Goal: Task Accomplishment & Management: Manage account settings

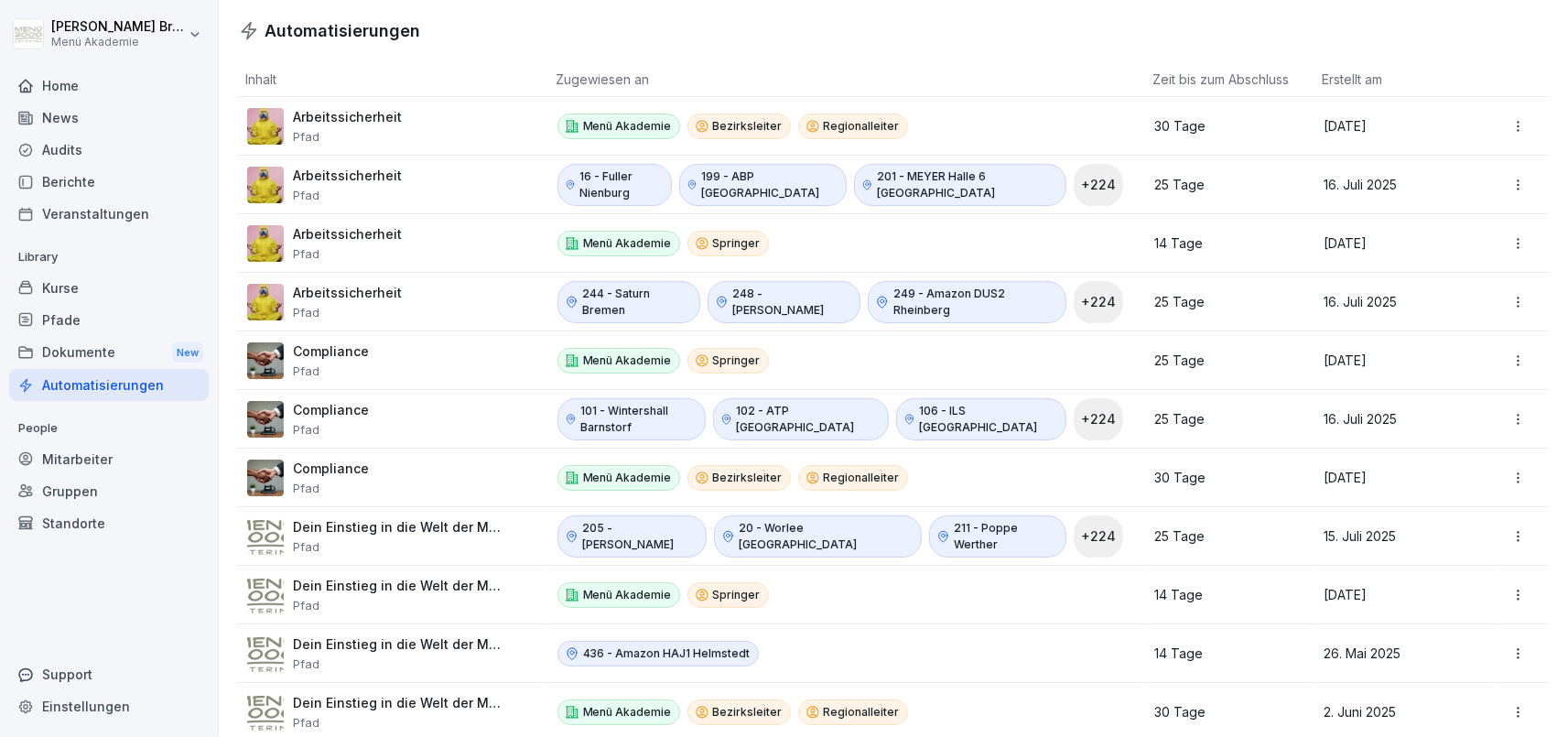
scroll to position [1100, 0]
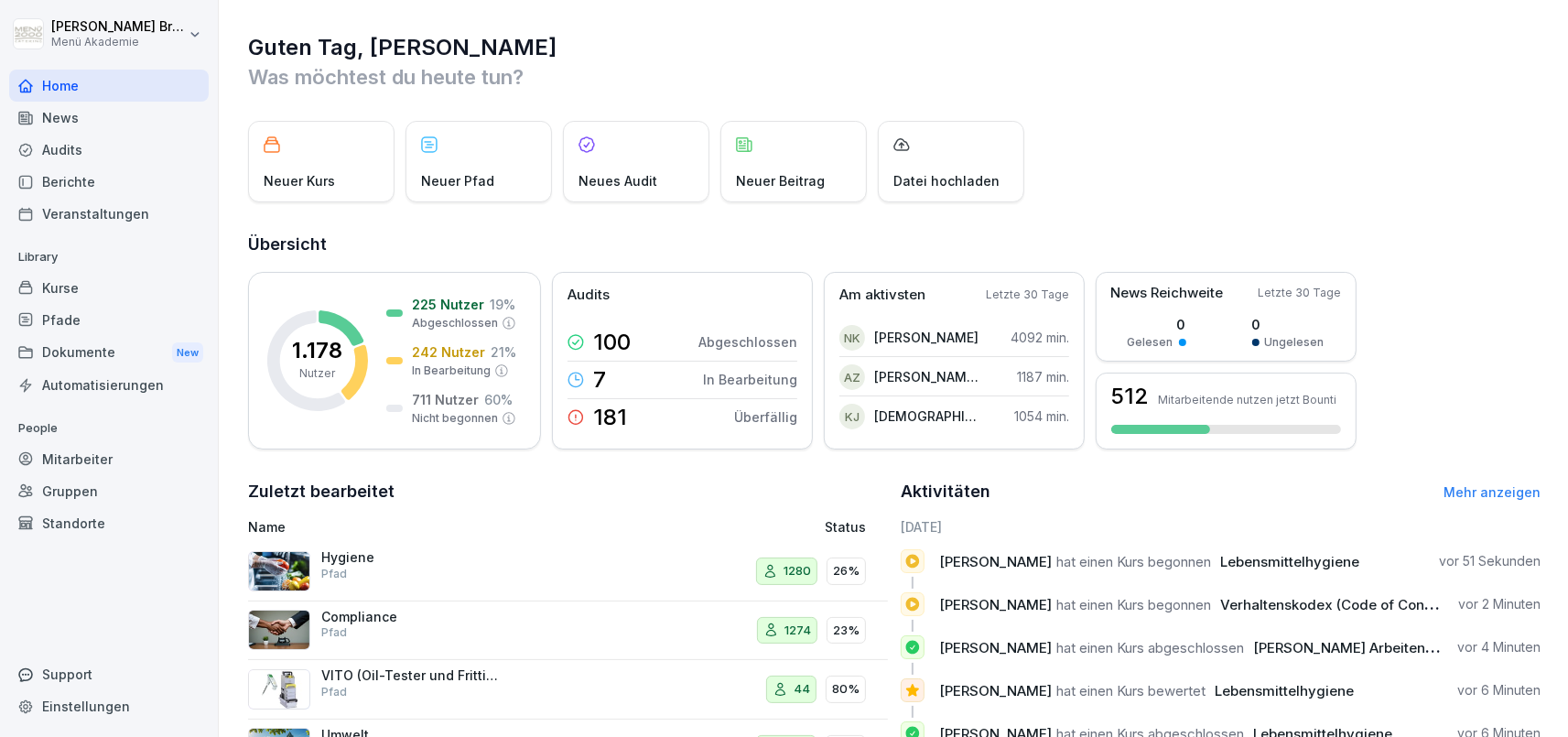
click at [80, 519] on div "Standorte" at bounding box center [109, 524] width 199 height 32
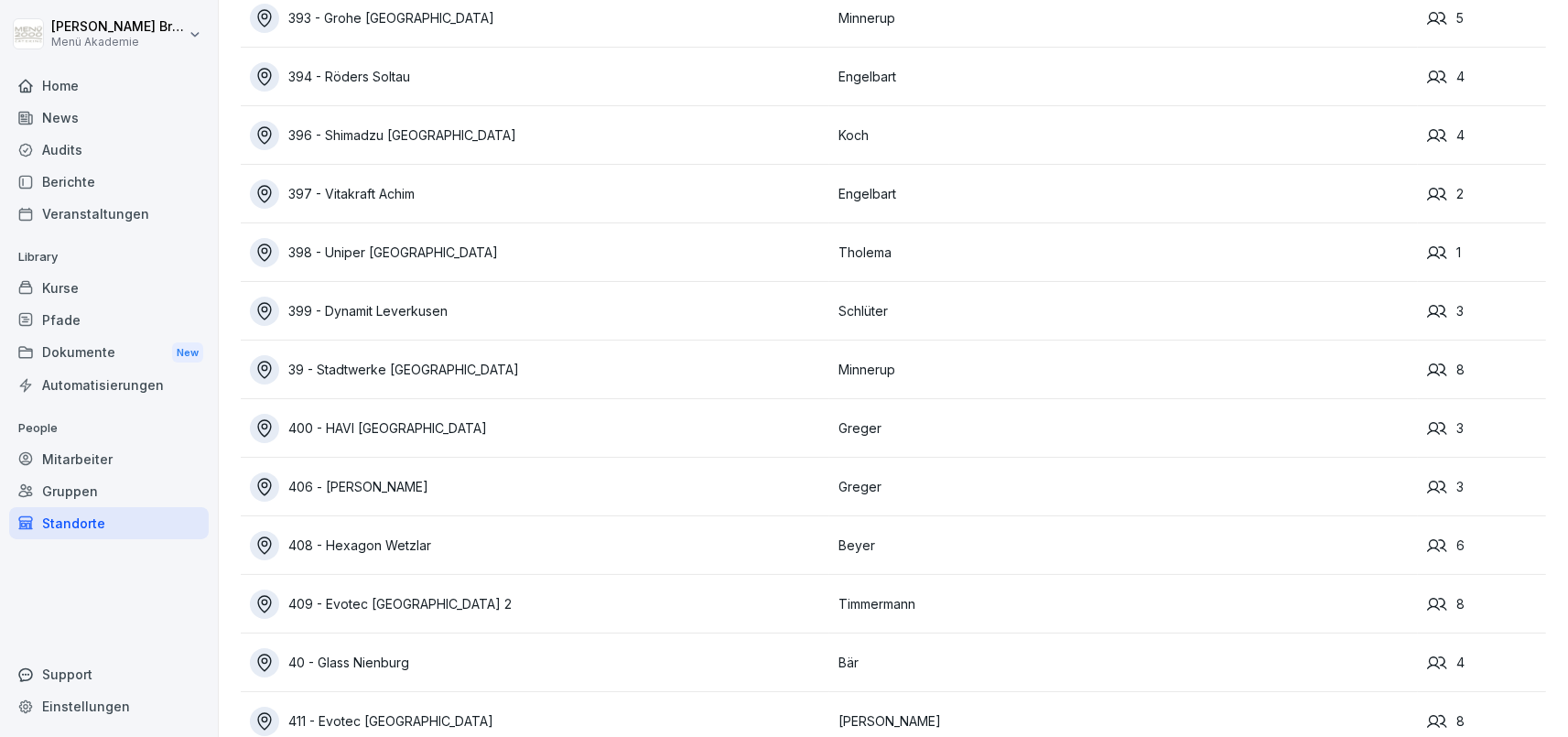
scroll to position [10182, 0]
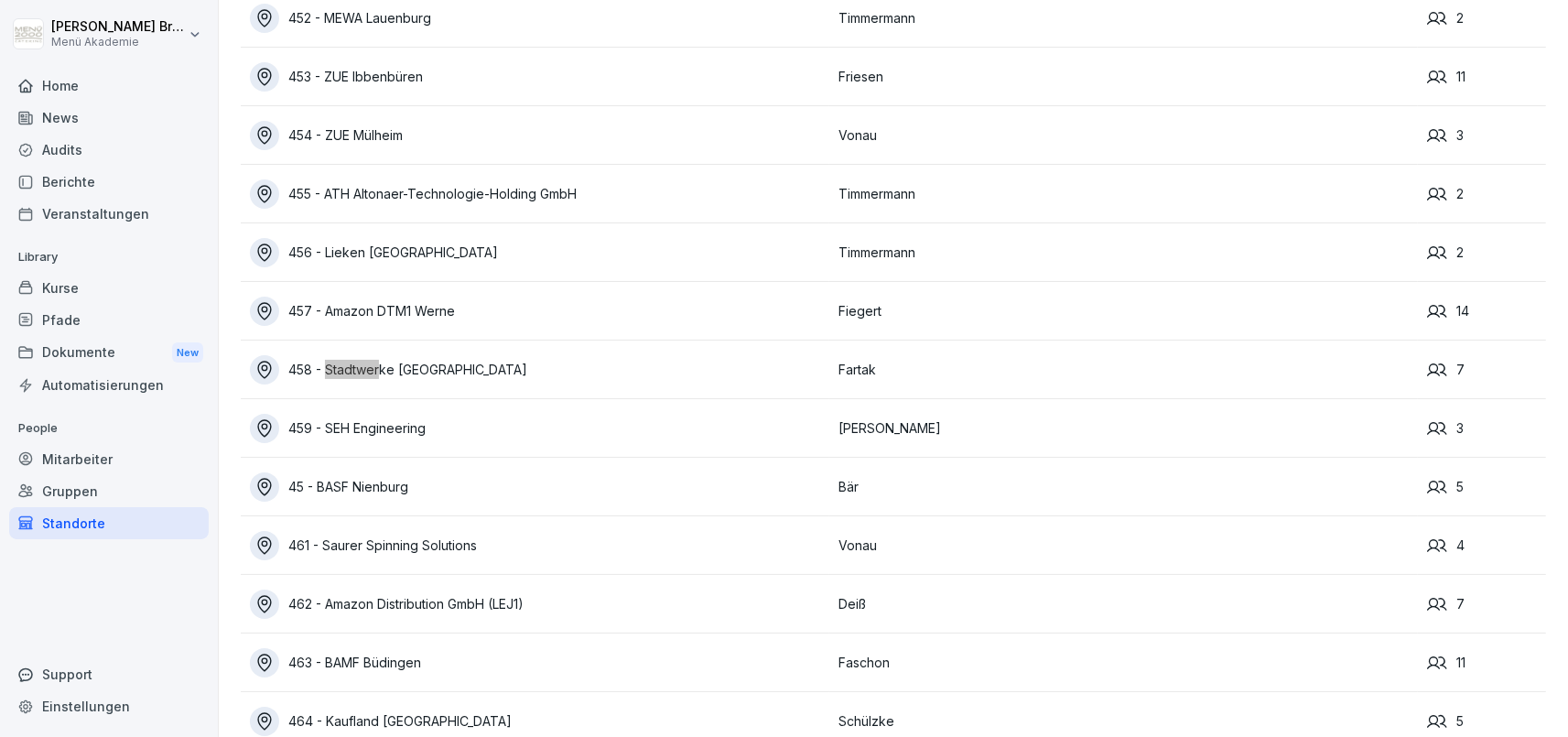
click at [407, 363] on div "458 - Stadtwerke [GEOGRAPHIC_DATA]" at bounding box center [539, 369] width 580 height 29
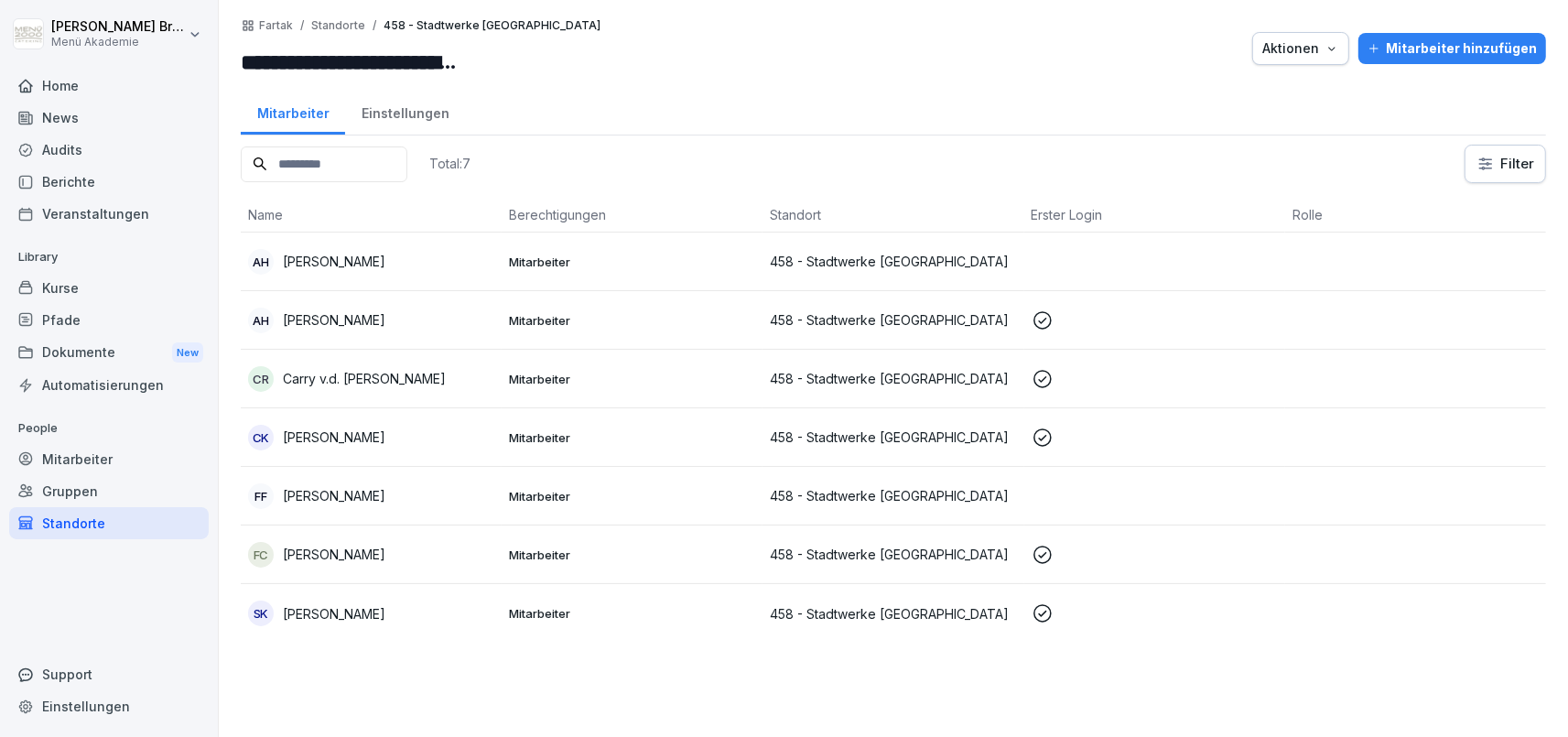
click at [341, 263] on p "[PERSON_NAME]" at bounding box center [334, 261] width 102 height 19
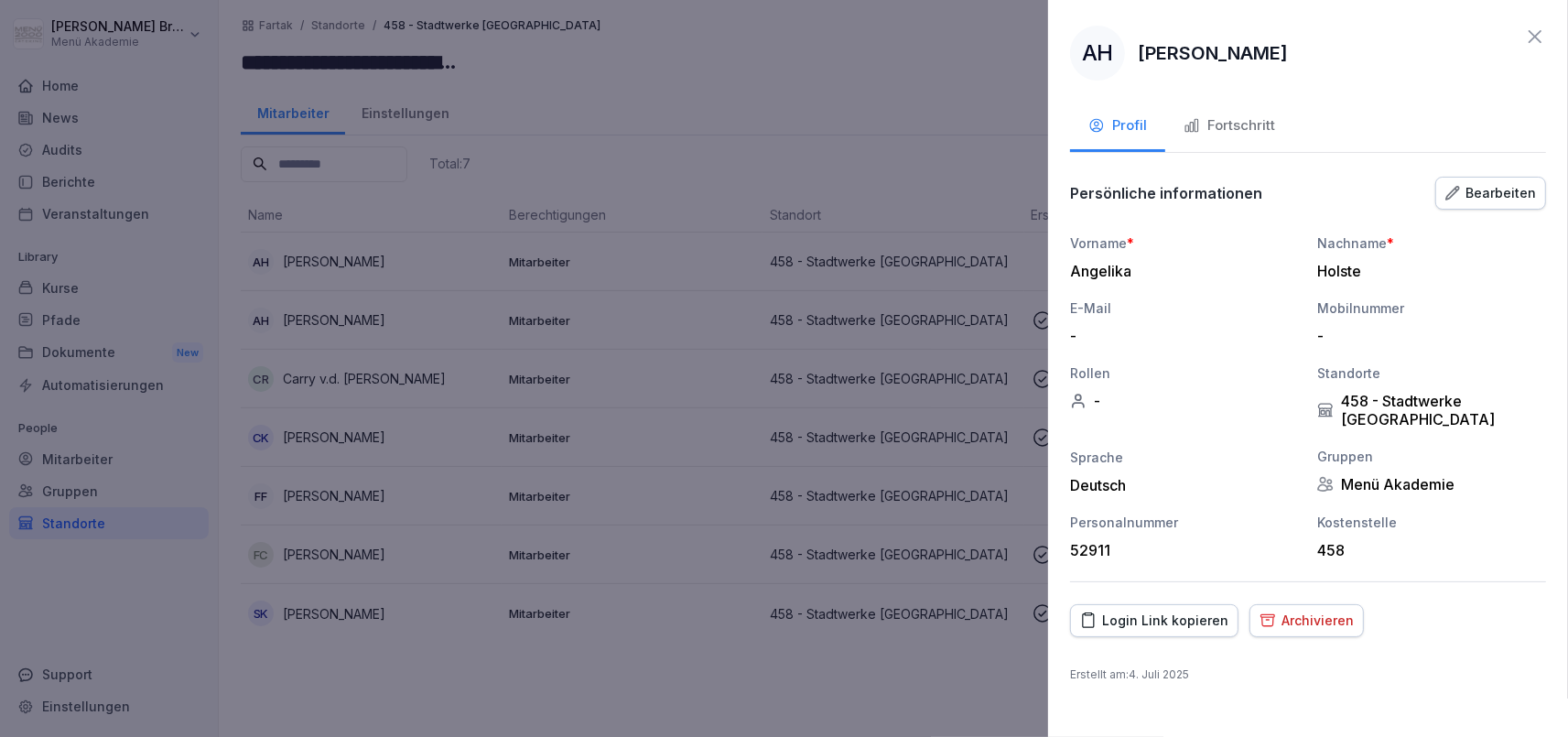
click at [1321, 611] on div "Archivieren" at bounding box center [1306, 620] width 94 height 20
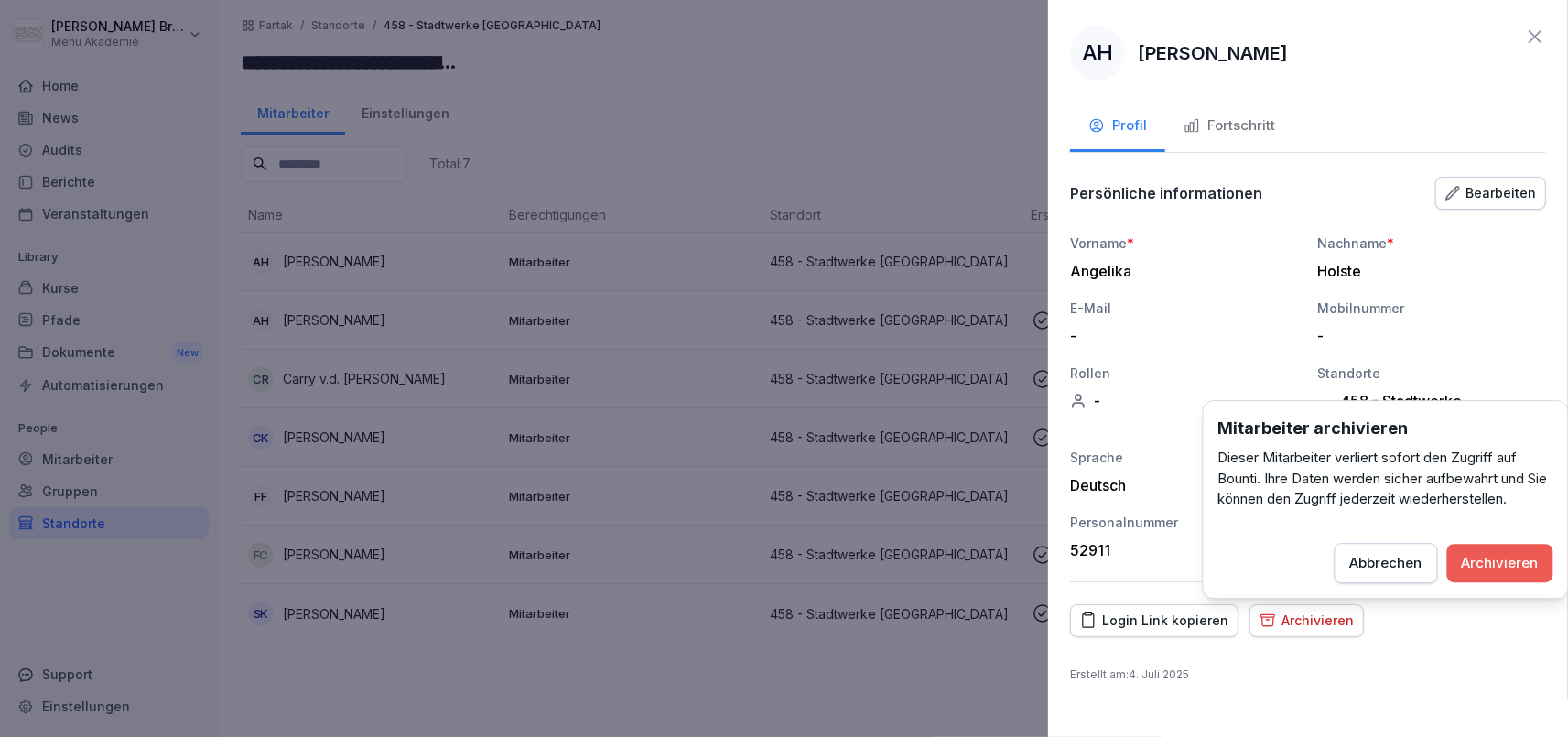
click at [1524, 560] on div "Archivieren" at bounding box center [1500, 562] width 77 height 20
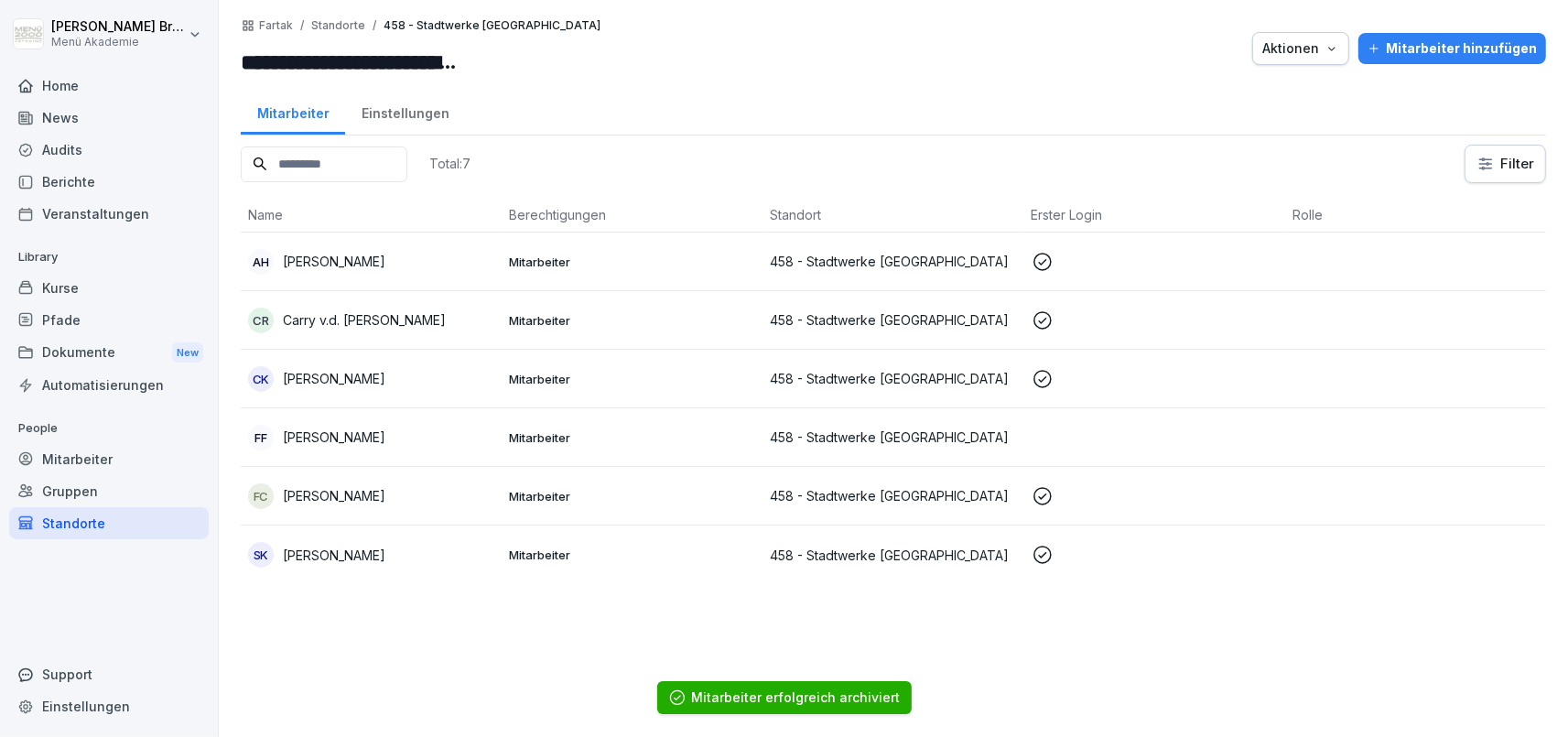
click at [383, 262] on p "[PERSON_NAME]" at bounding box center [334, 261] width 102 height 19
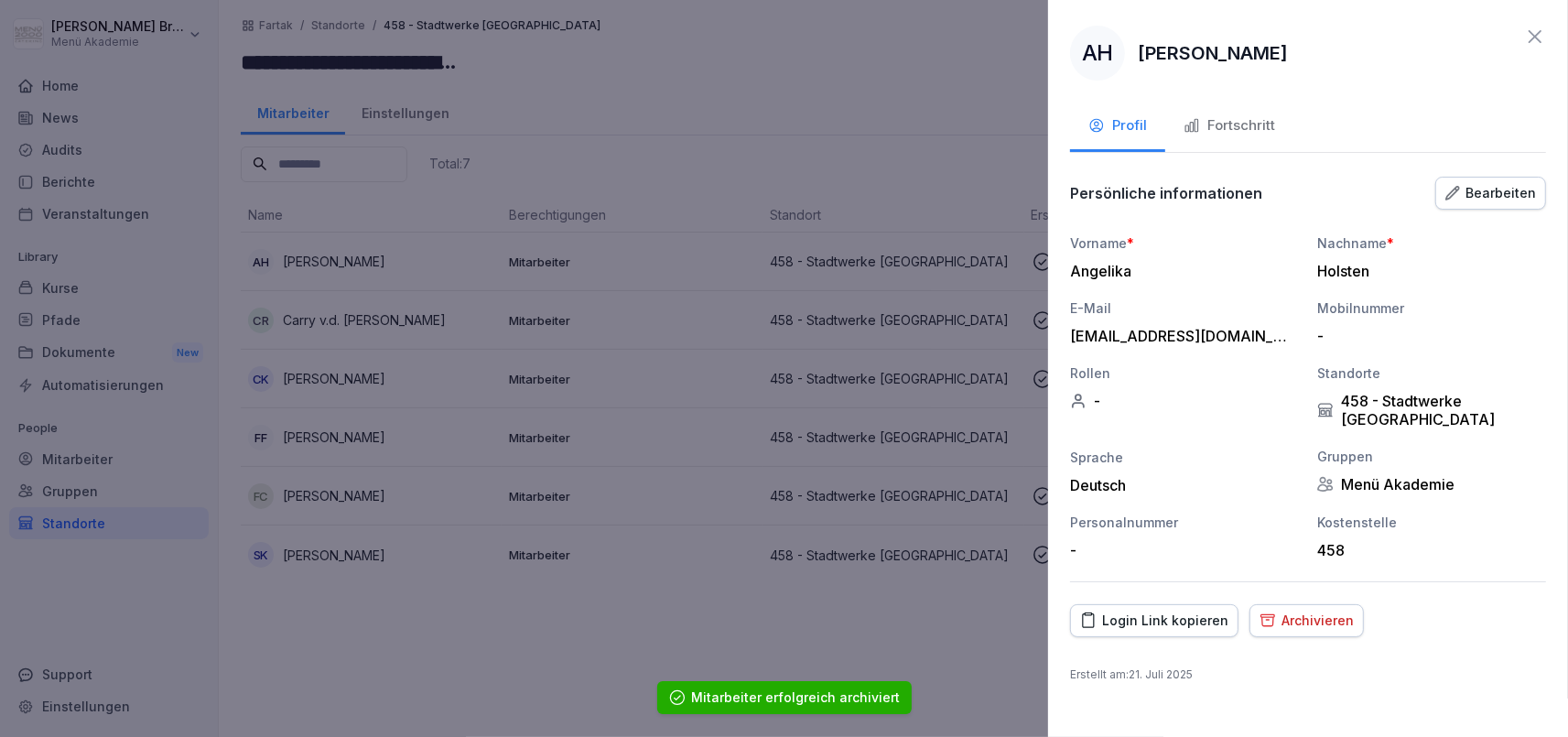
click at [1252, 108] on button "Fortschritt" at bounding box center [1228, 127] width 128 height 49
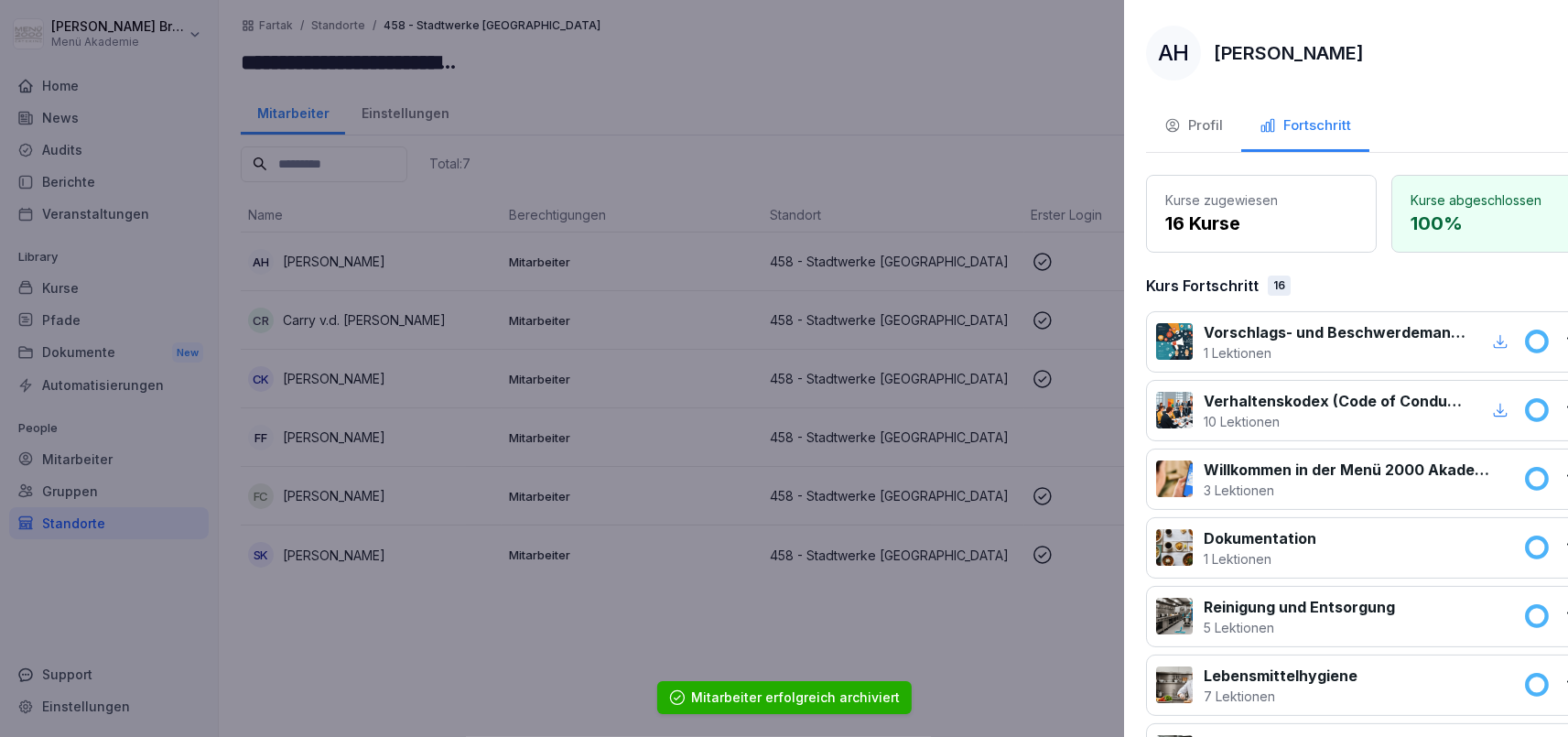
click at [868, 117] on div at bounding box center [784, 368] width 1568 height 737
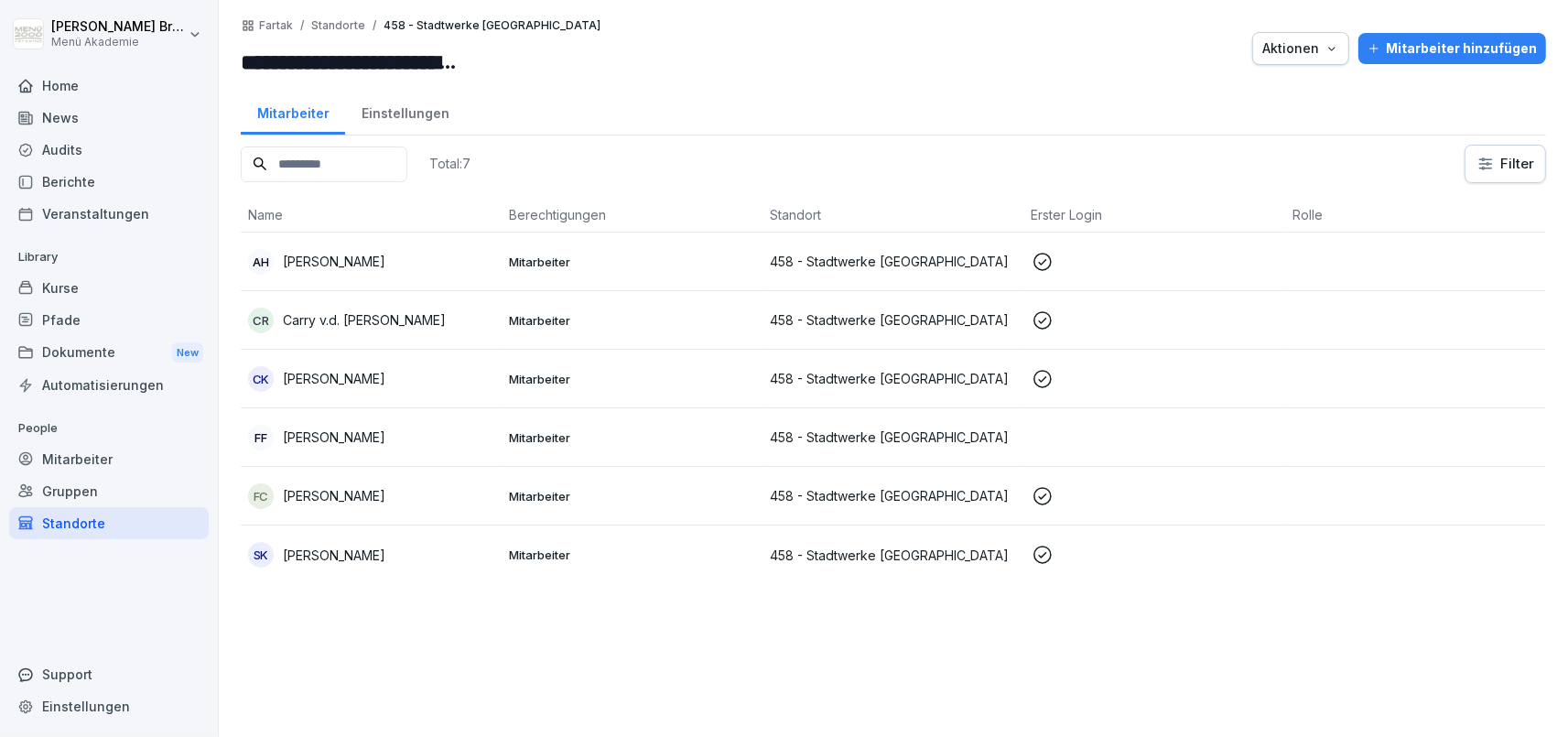
click at [94, 455] on div "Mitarbeiter" at bounding box center [109, 459] width 199 height 32
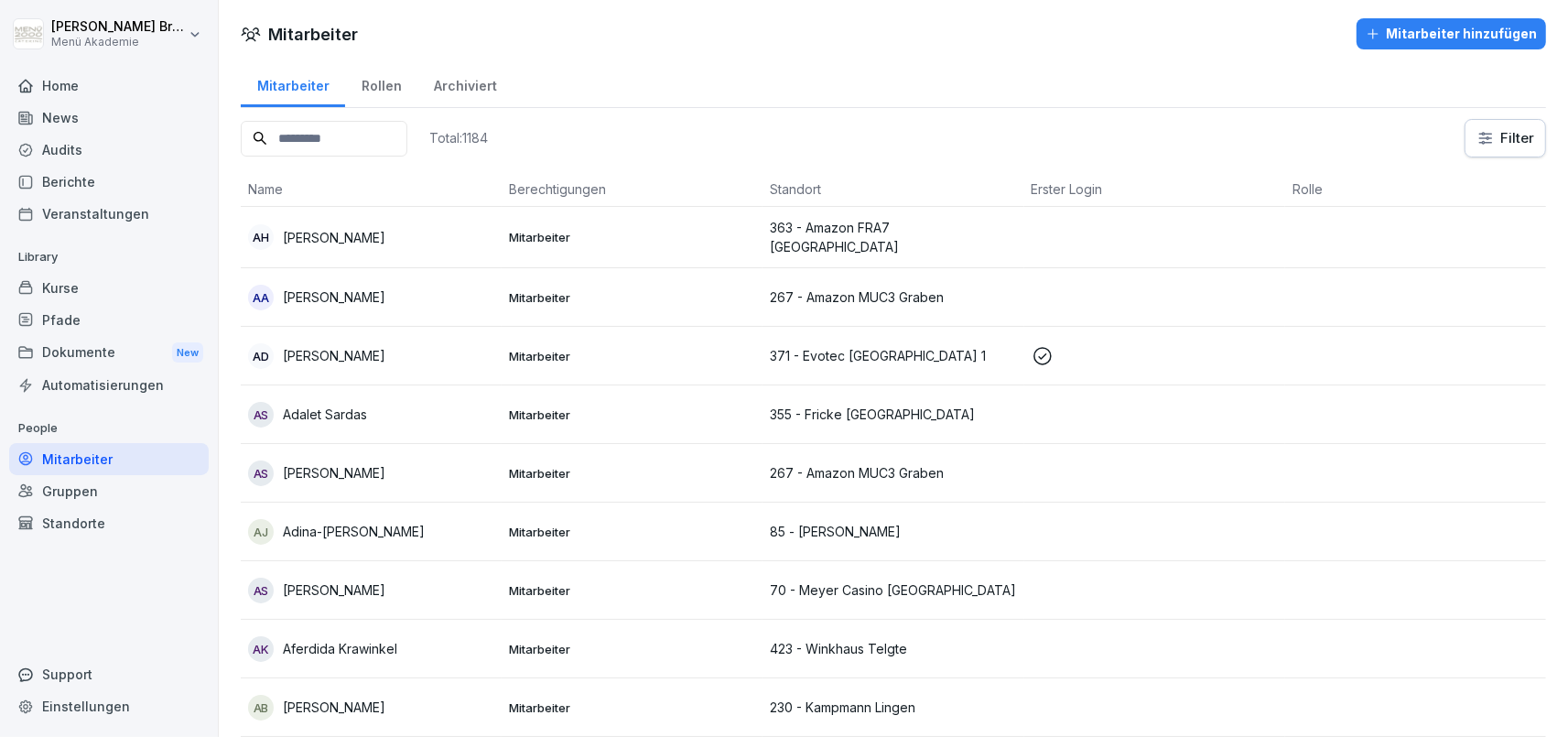
click at [478, 76] on div "Archiviert" at bounding box center [465, 83] width 95 height 46
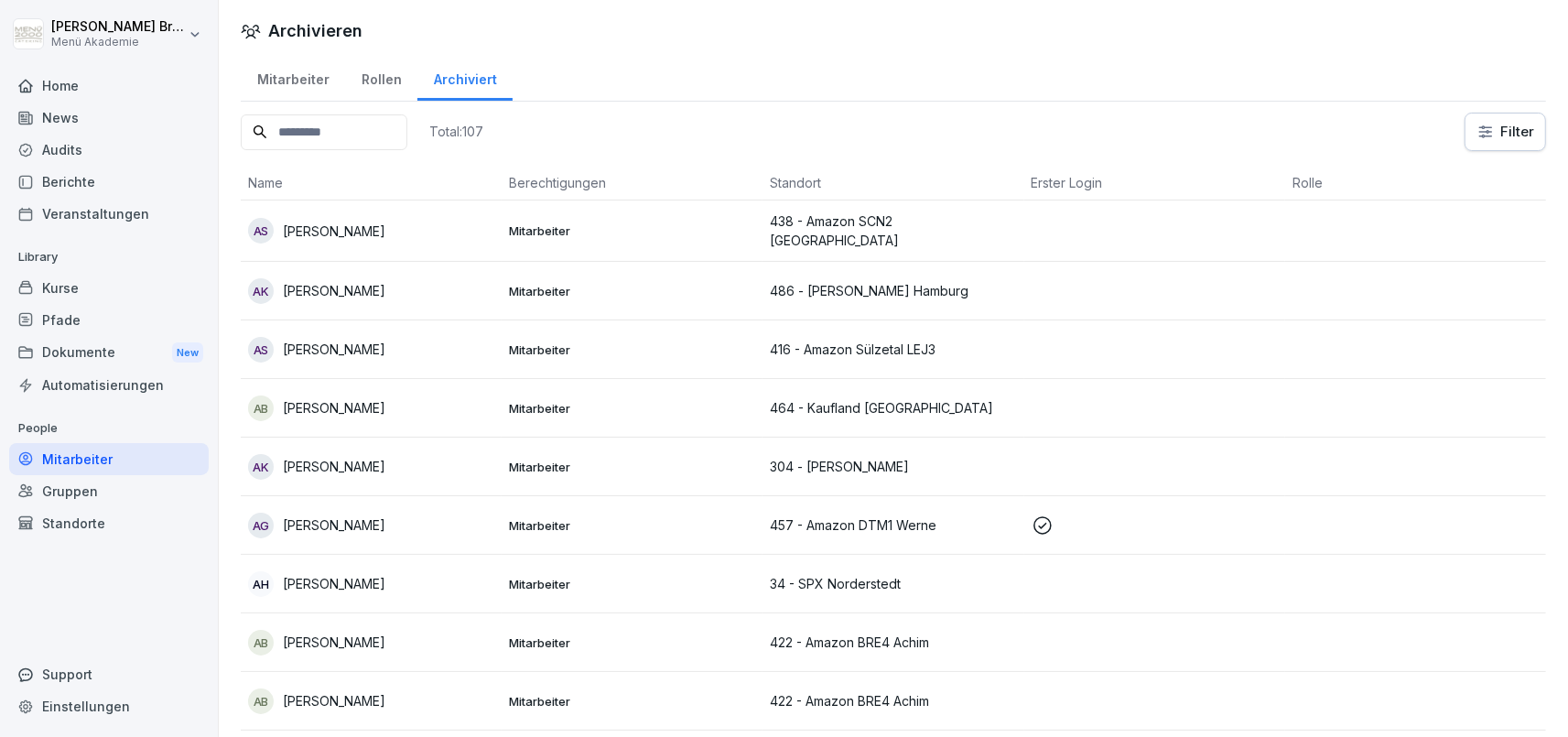
click at [1510, 129] on html "[PERSON_NAME] Menü Akademie Home News Audits Berichte Veranstaltungen Library K…" at bounding box center [784, 368] width 1568 height 737
click at [1357, 135] on html "[PERSON_NAME] Menü Akademie Home News Audits Berichte Veranstaltungen Library K…" at bounding box center [784, 368] width 1568 height 737
click at [322, 218] on div "AS [PERSON_NAME]" at bounding box center [372, 230] width 247 height 26
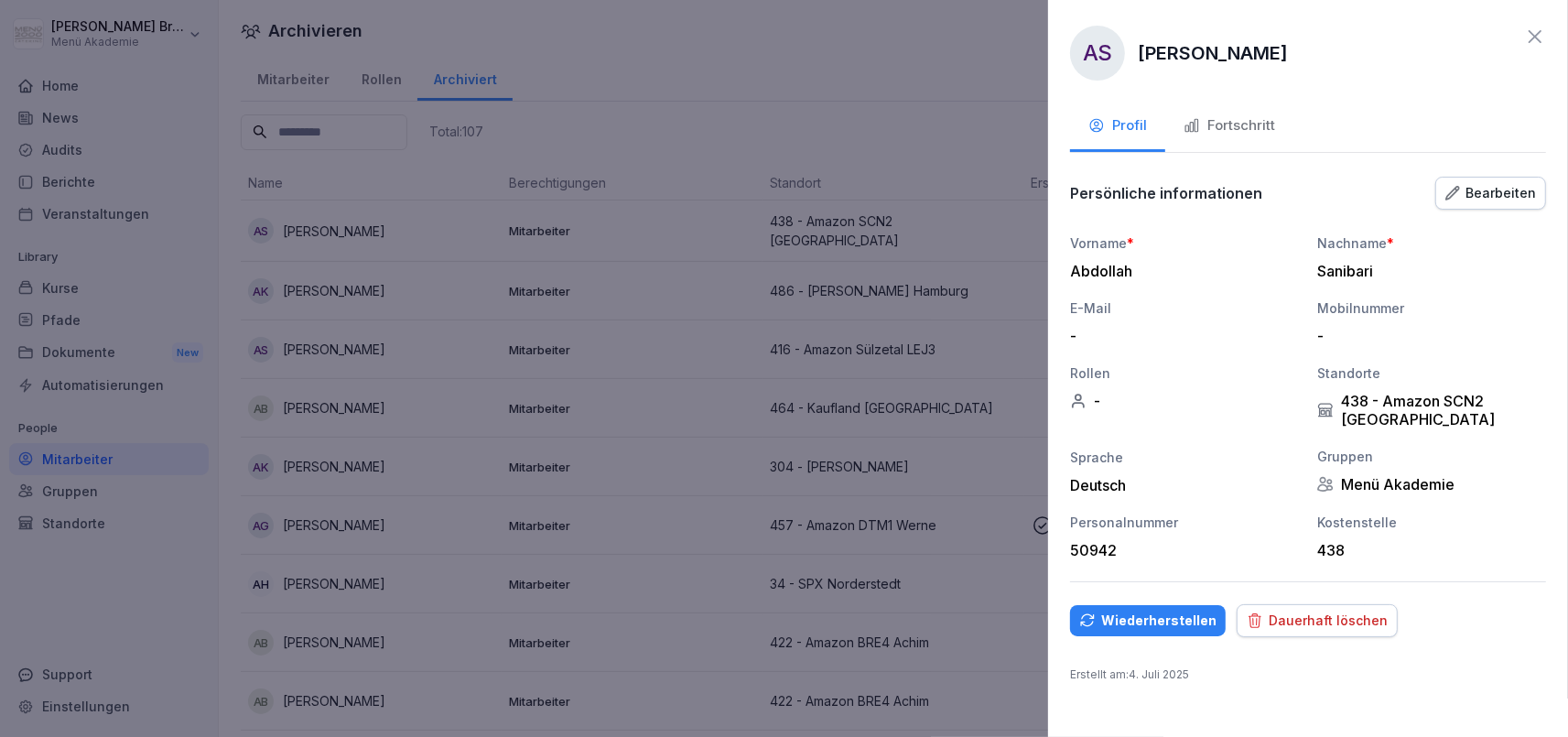
click at [803, 104] on div at bounding box center [784, 368] width 1568 height 737
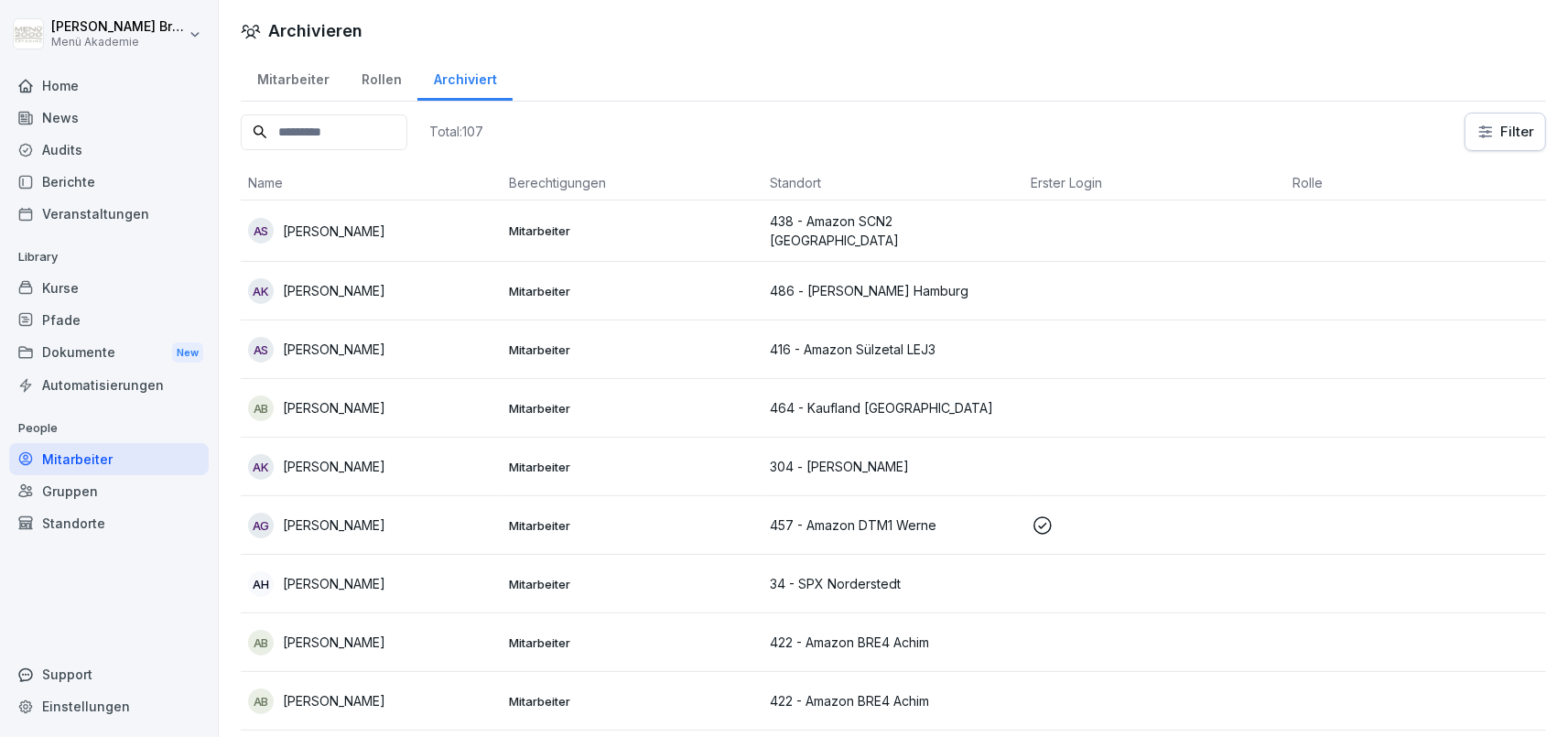
click at [81, 92] on div "Home" at bounding box center [109, 85] width 199 height 32
